Goal: Find specific page/section: Find specific page/section

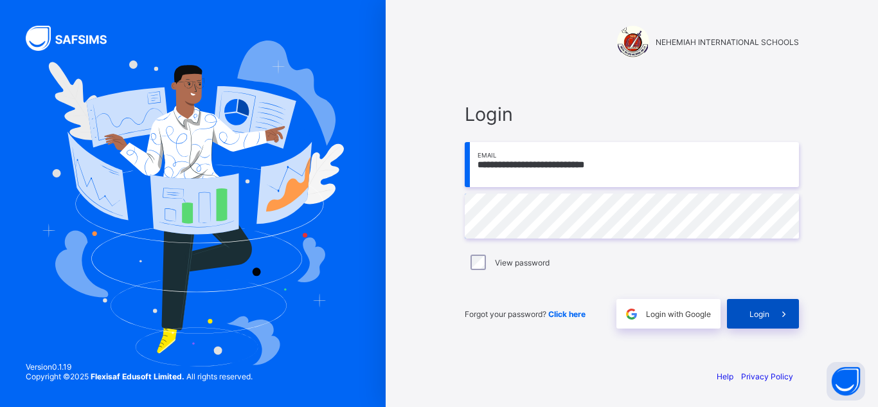
click at [770, 320] on span at bounding box center [785, 314] width 30 height 30
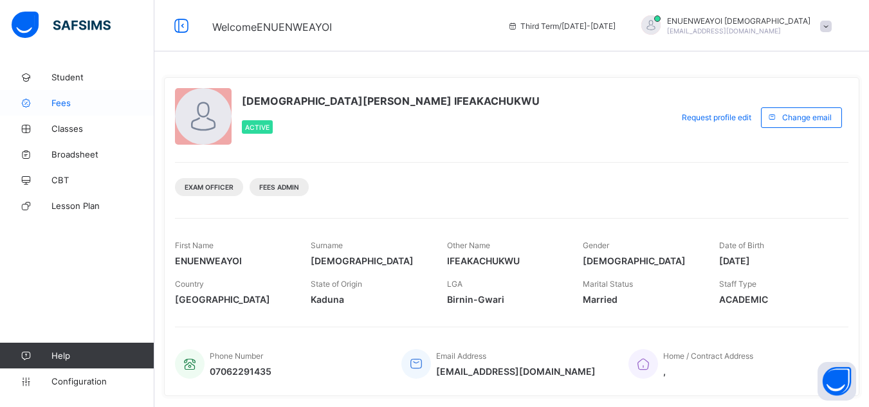
click at [81, 98] on span "Fees" at bounding box center [102, 103] width 103 height 10
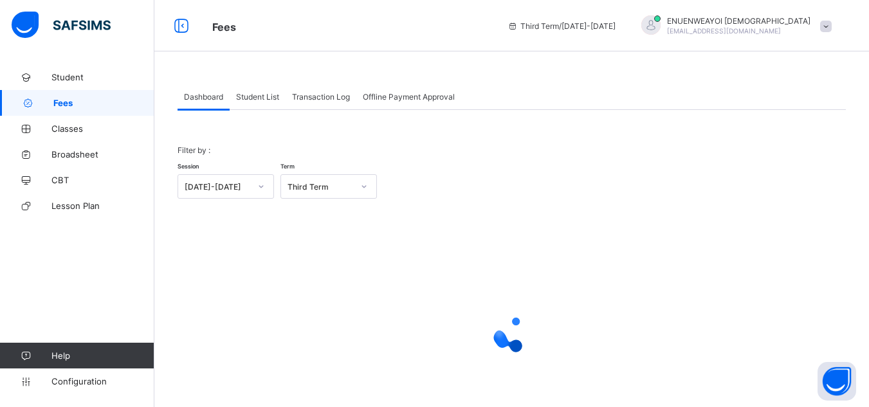
click at [260, 93] on span "Student List" at bounding box center [257, 97] width 43 height 10
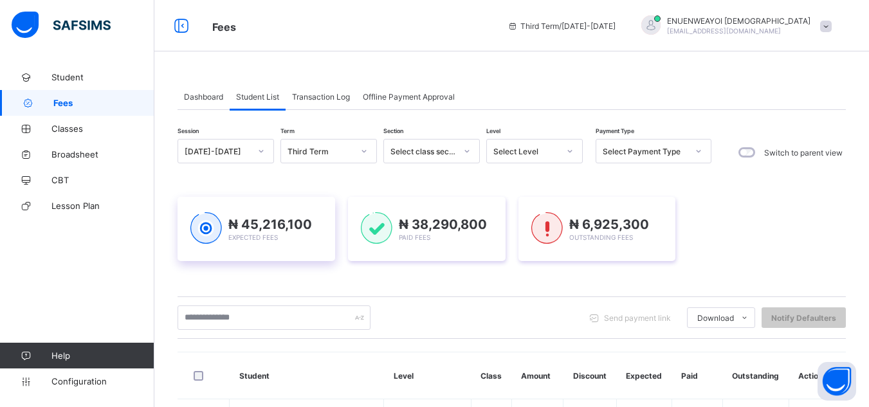
click at [319, 254] on div "₦ 45,216,100 Expected Fees" at bounding box center [256, 229] width 158 height 64
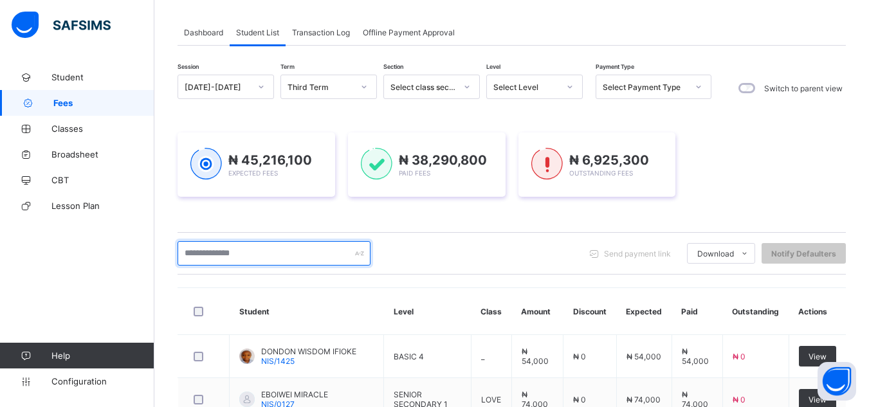
click at [300, 248] on input "text" at bounding box center [273, 253] width 193 height 24
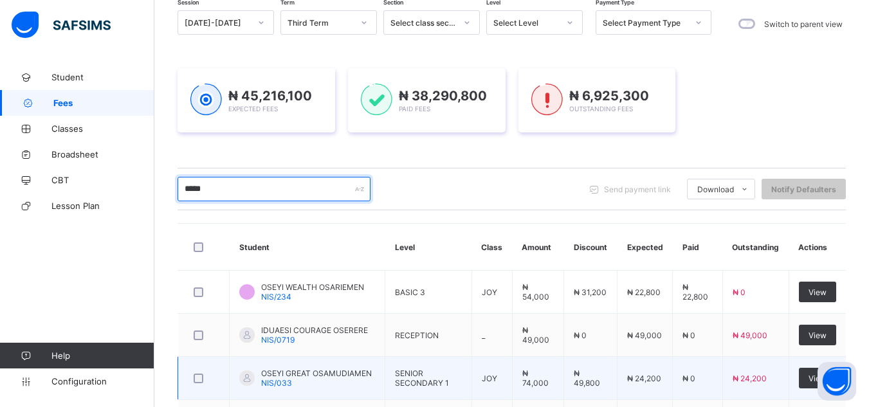
scroll to position [193, 0]
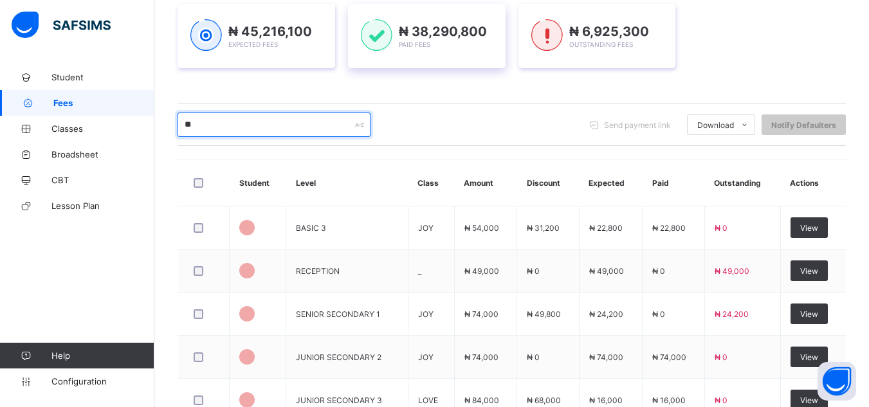
type input "*"
